Goal: Find specific page/section: Find specific page/section

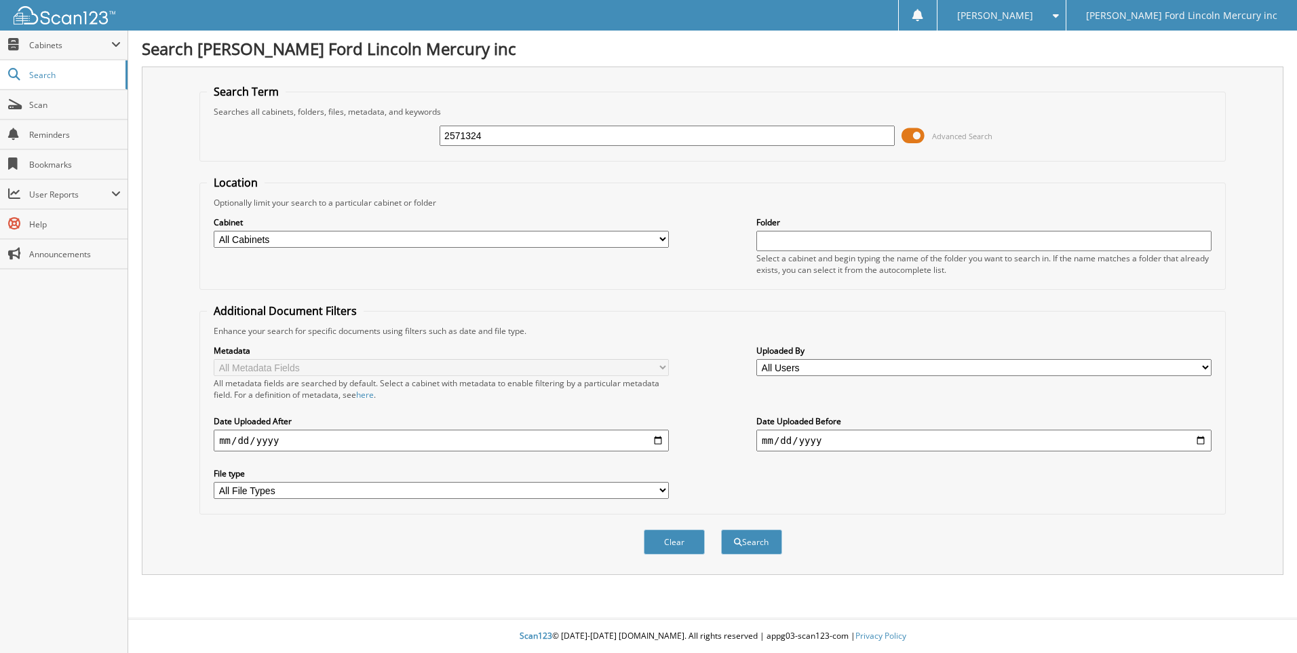
type input "2571324"
click at [721, 529] on button "Search" at bounding box center [751, 541] width 61 height 25
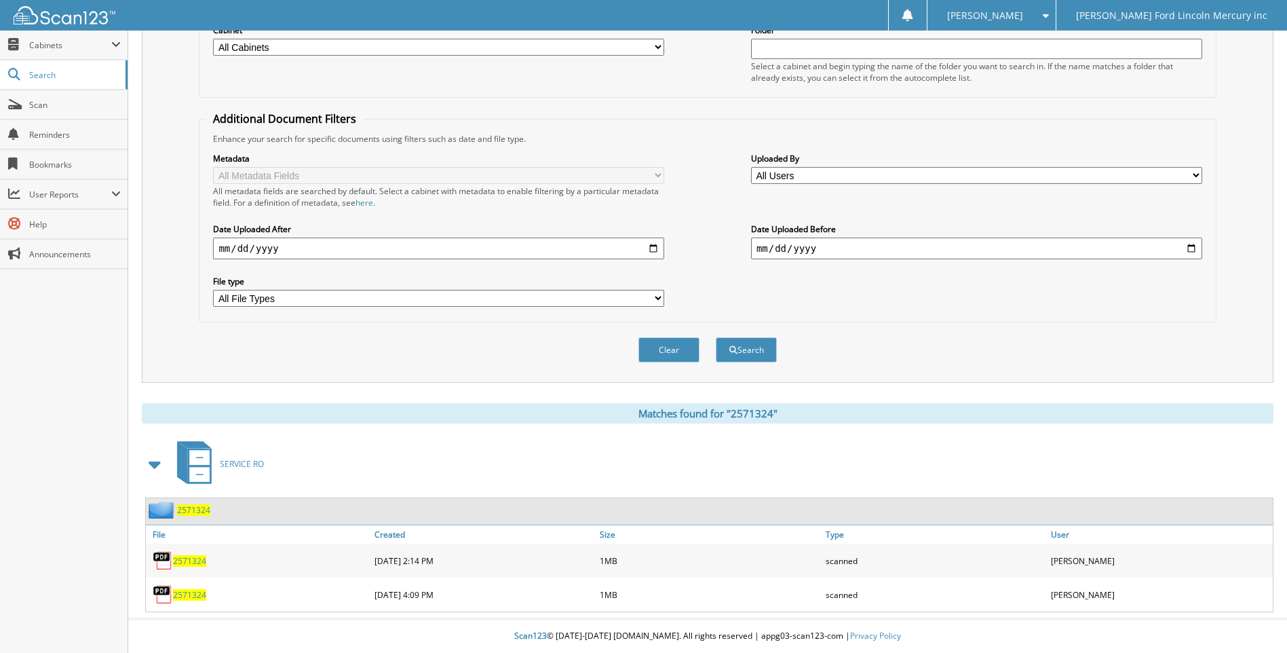
scroll to position [193, 0]
click at [183, 563] on span "2571324" at bounding box center [189, 561] width 33 height 12
click at [189, 596] on span "2571324" at bounding box center [189, 595] width 33 height 12
click at [34, 103] on span "Scan" at bounding box center [75, 105] width 92 height 12
